Goal: Find specific page/section: Find specific page/section

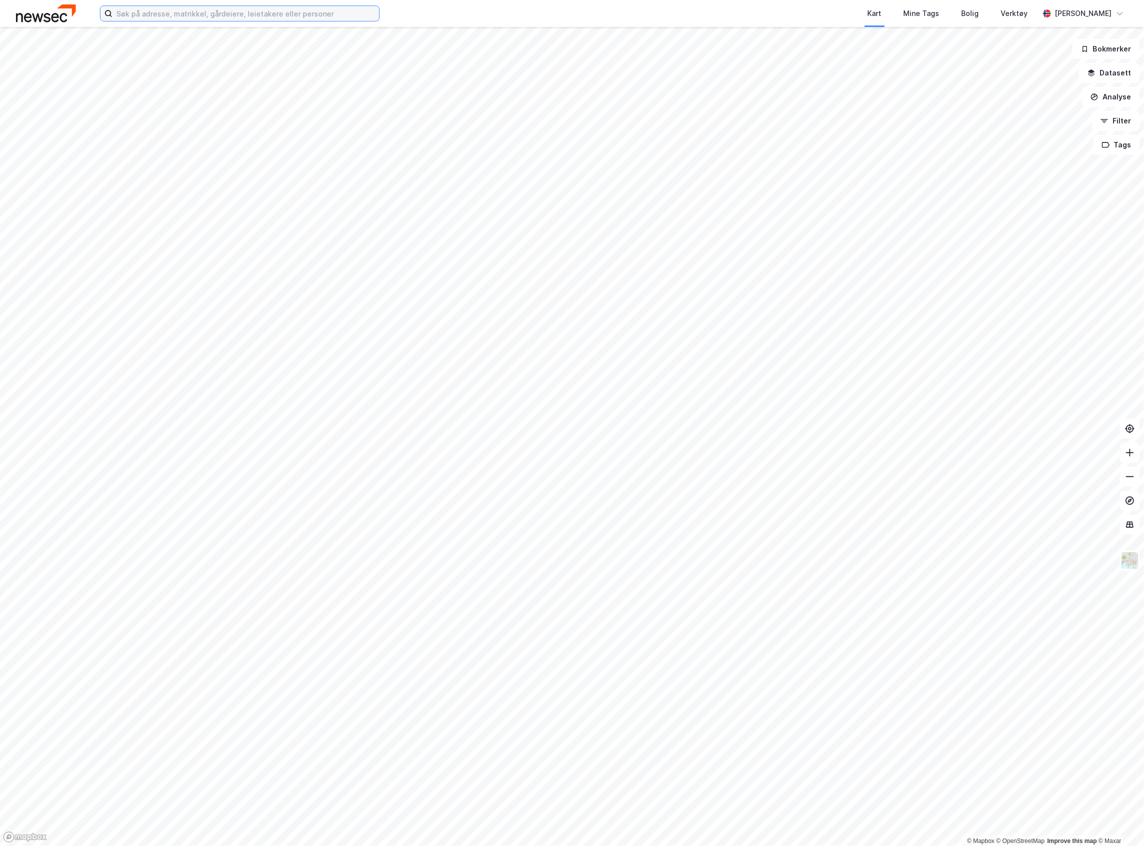
click at [166, 16] on input at bounding box center [245, 13] width 267 height 15
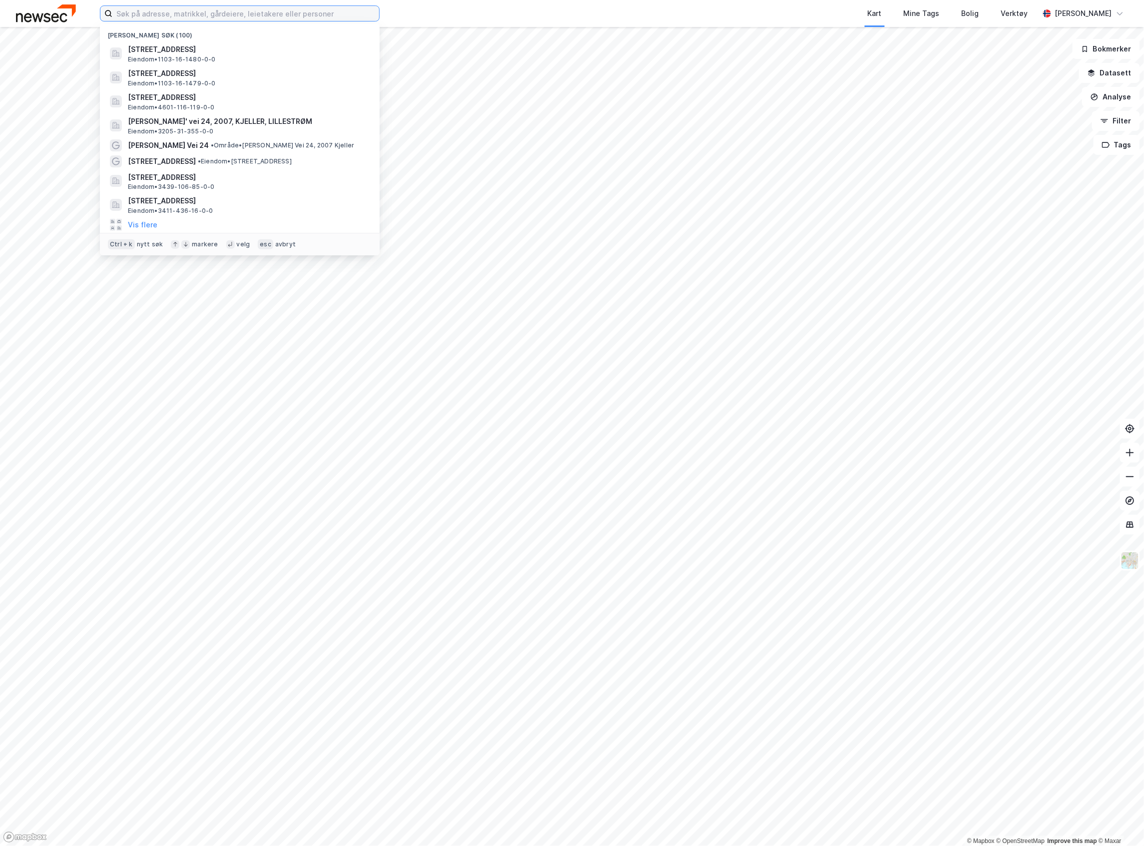
paste input "Breiflåtveien 15 & 21"
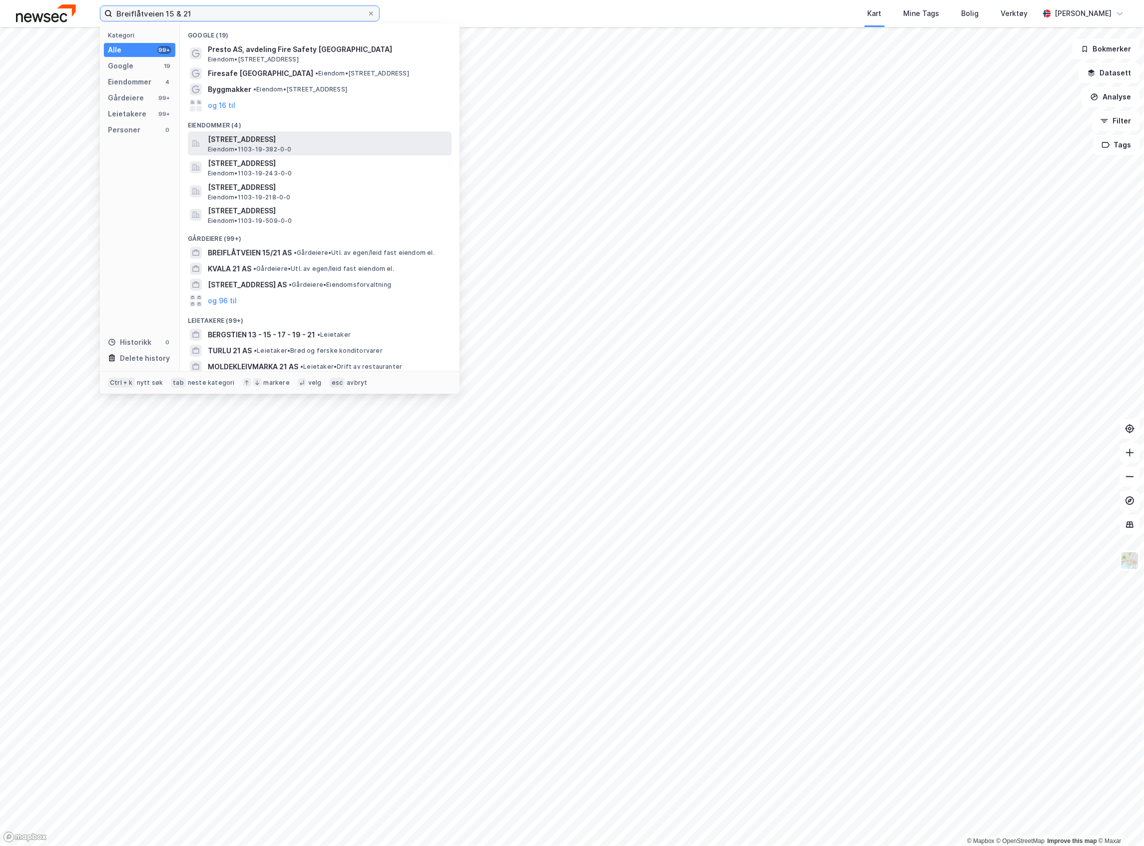
type input "Breiflåtveien 15 & 21"
click at [275, 142] on span "[STREET_ADDRESS]" at bounding box center [328, 139] width 240 height 12
